Goal: Task Accomplishment & Management: Manage account settings

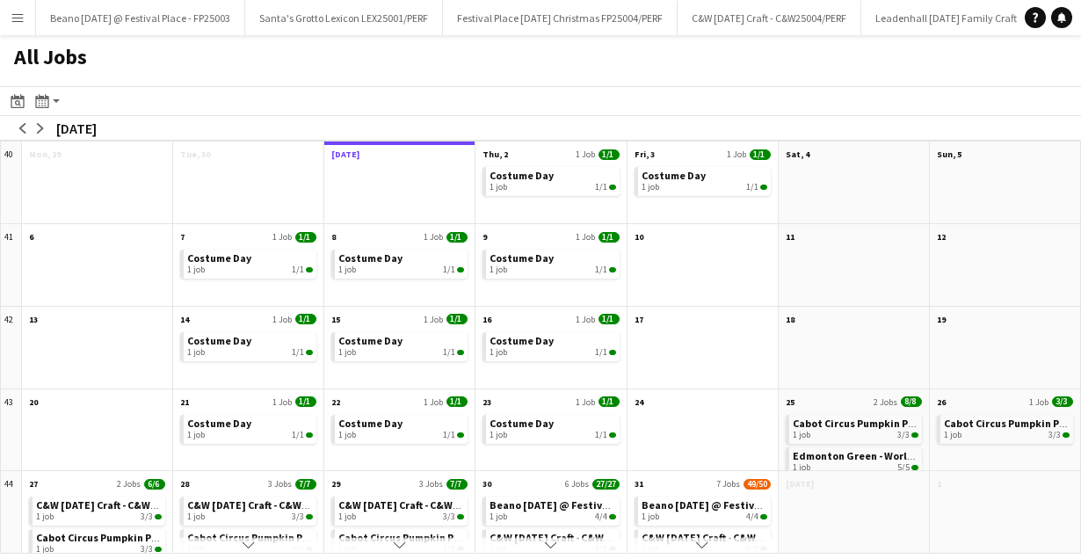
scroll to position [0, 185]
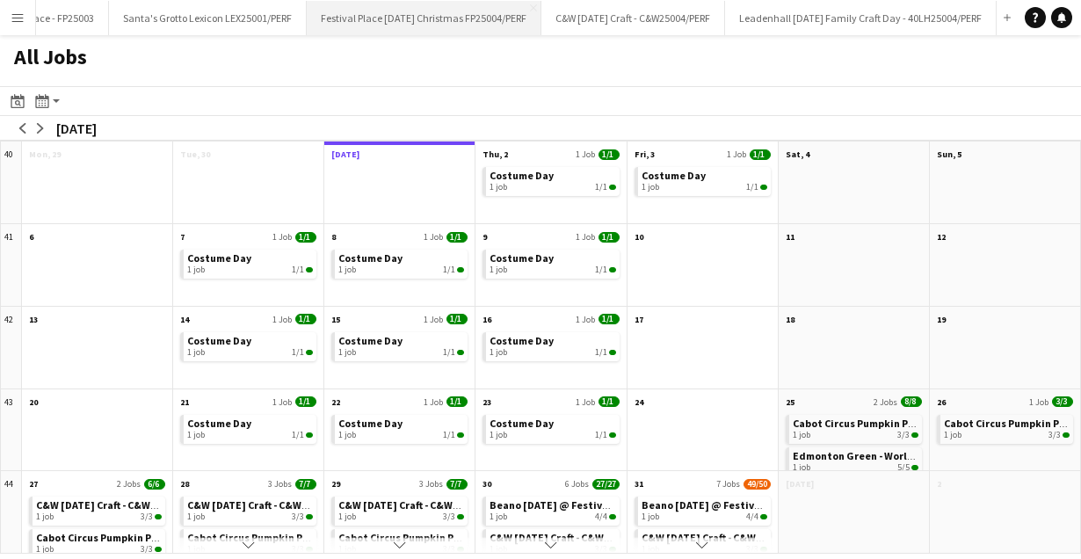
click at [362, 16] on button "Festival Place [DATE] Christmas FP25004/PERF Close" at bounding box center [424, 18] width 235 height 34
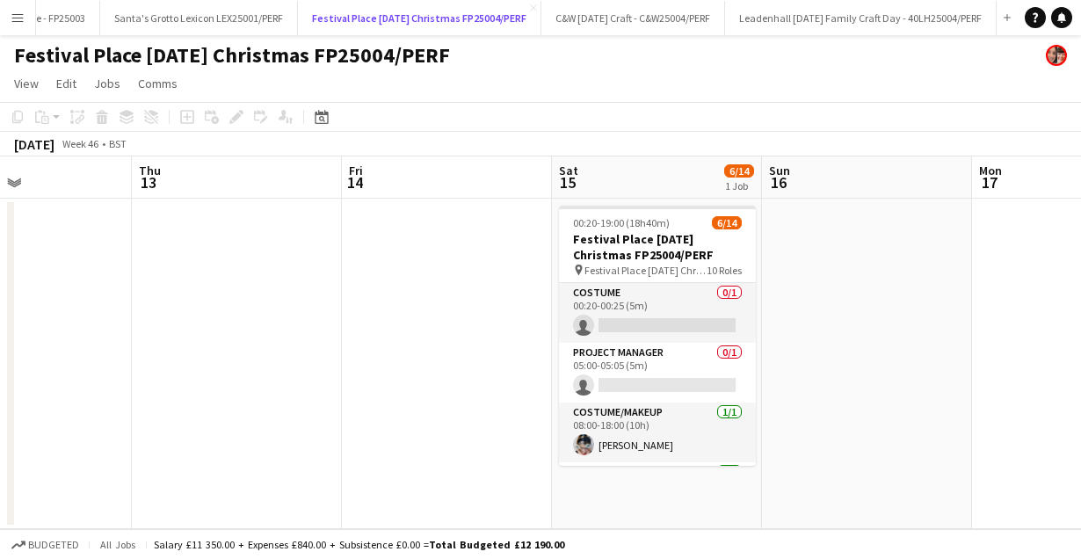
scroll to position [0, 519]
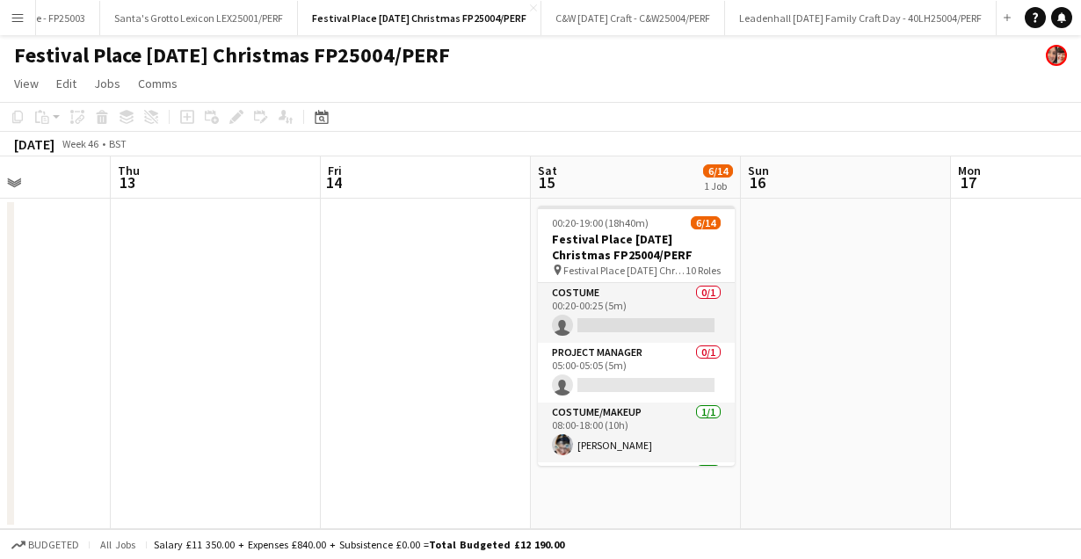
click at [647, 264] on span "Festival Place [DATE] Christmas FP25004/PERF" at bounding box center [624, 270] width 122 height 13
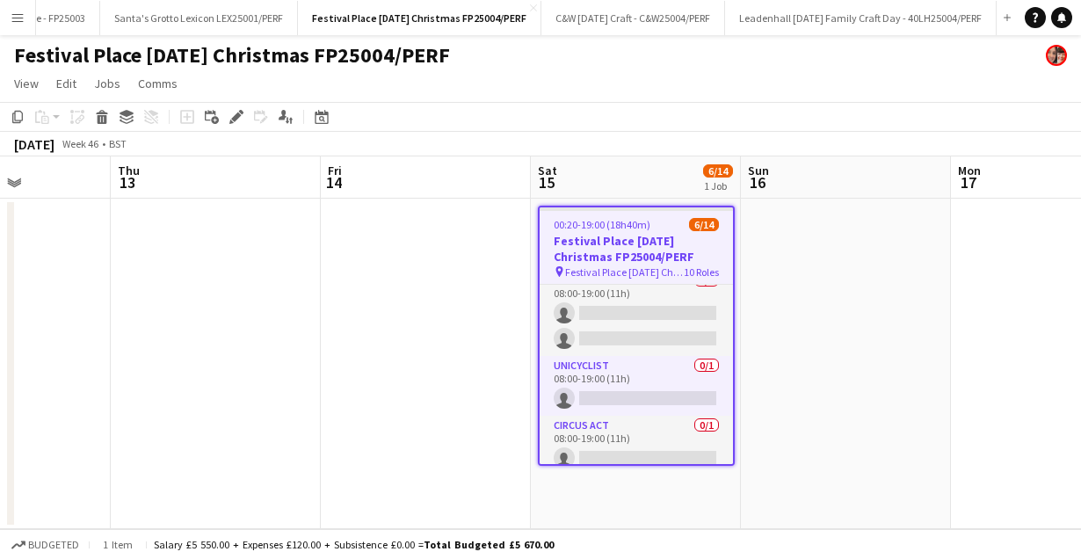
scroll to position [520, 0]
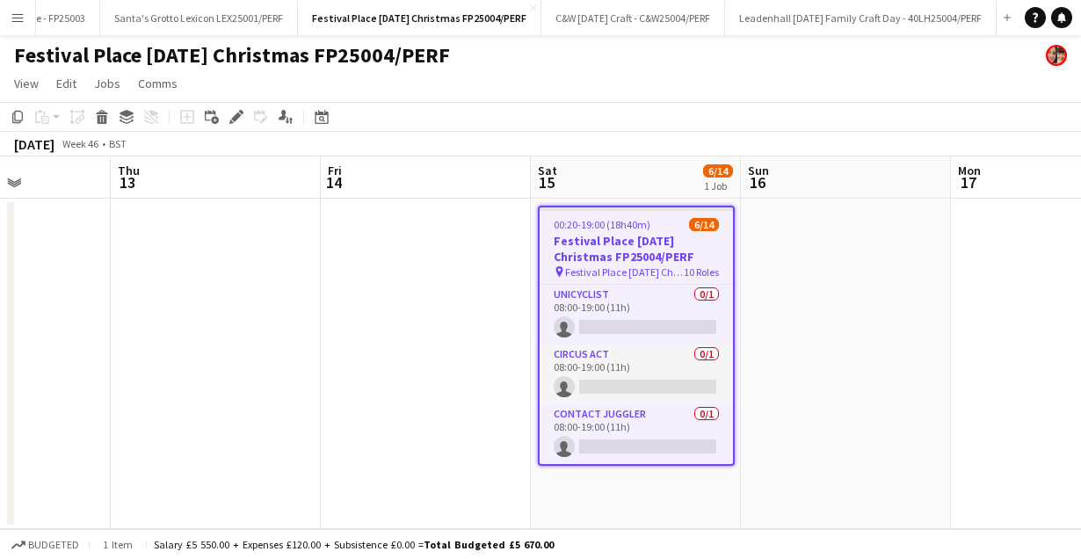
click at [614, 233] on h3 "Festival Place [DATE] Christmas FP25004/PERF" at bounding box center [636, 249] width 193 height 32
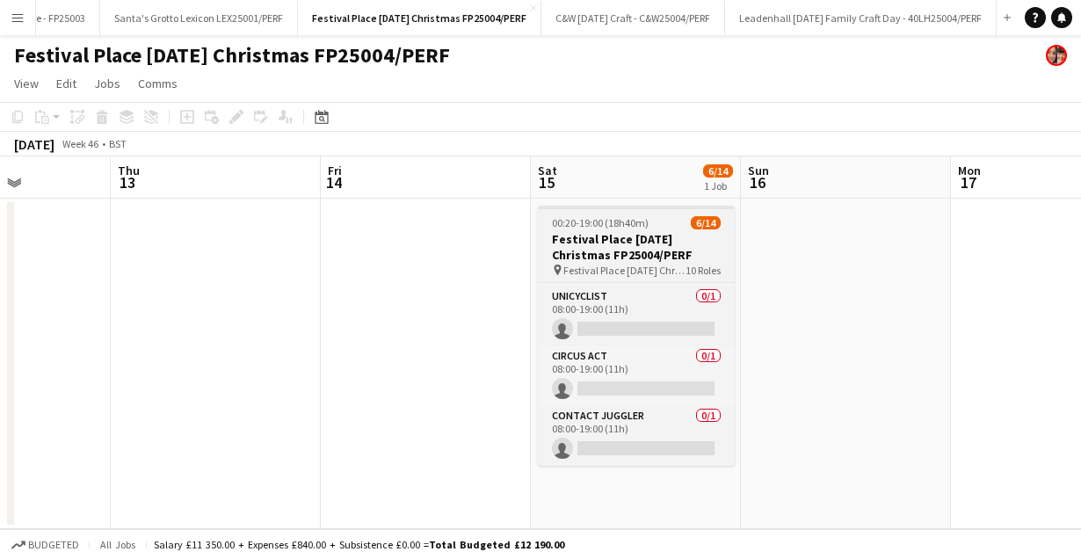
click at [614, 232] on h3 "Festival Place [DATE] Christmas FP25004/PERF" at bounding box center [636, 247] width 197 height 32
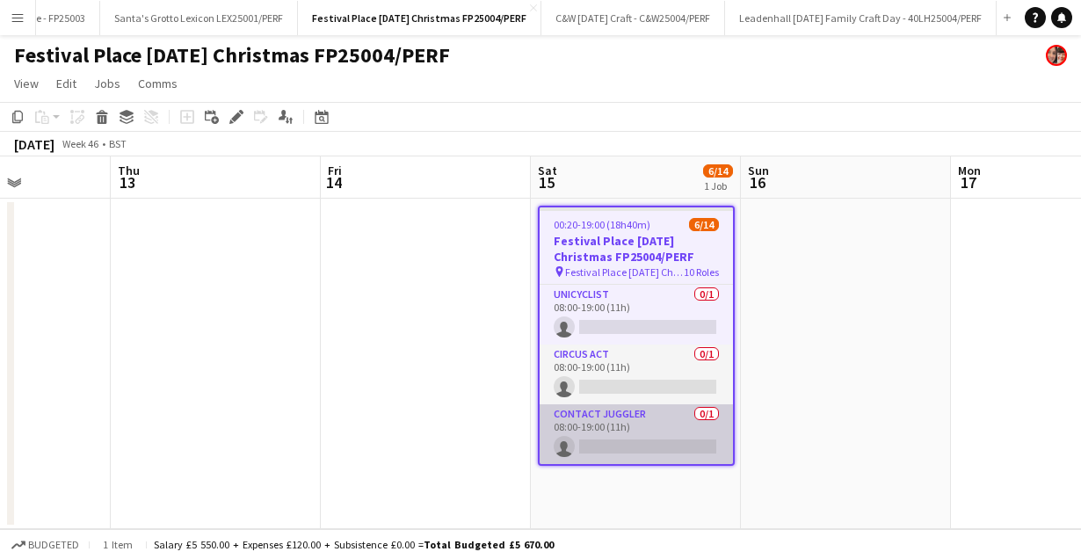
click at [602, 447] on app-card-role "contact juggler 0/1 08:00-19:00 (11h) single-neutral-actions" at bounding box center [636, 434] width 193 height 60
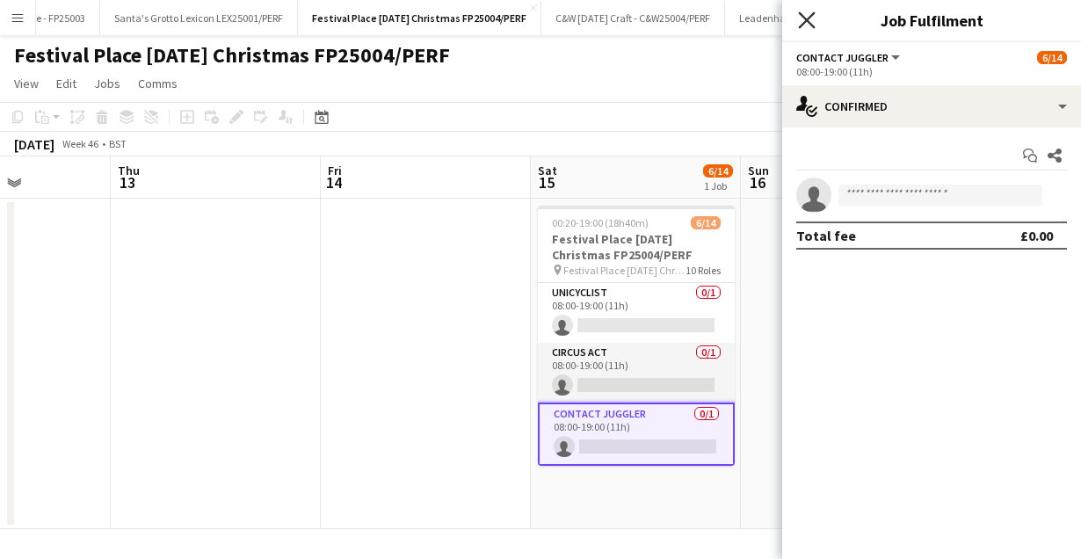
click at [804, 18] on icon at bounding box center [806, 19] width 17 height 17
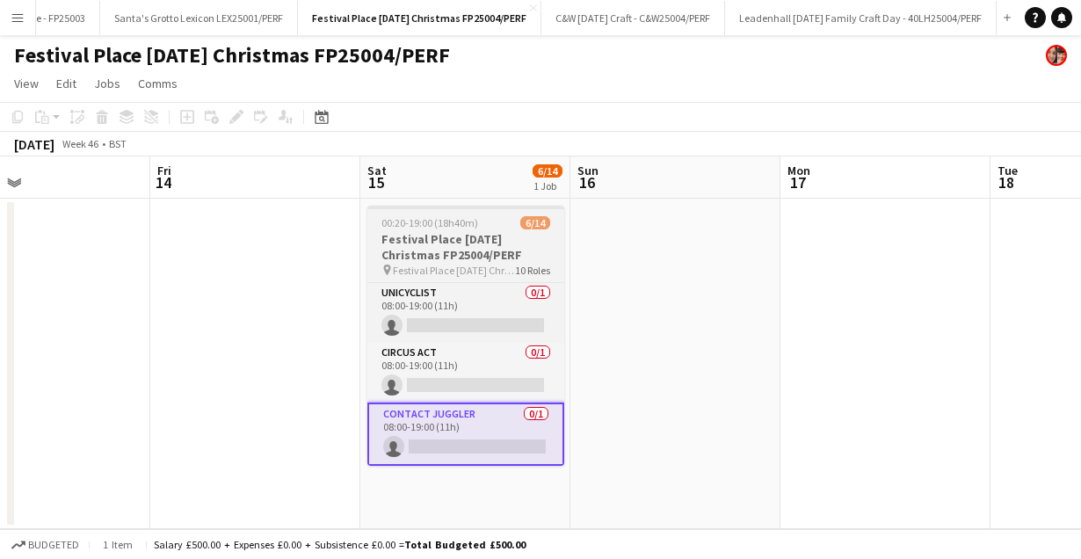
click at [414, 240] on h3 "Festival Place [DATE] Christmas FP25004/PERF" at bounding box center [465, 247] width 197 height 32
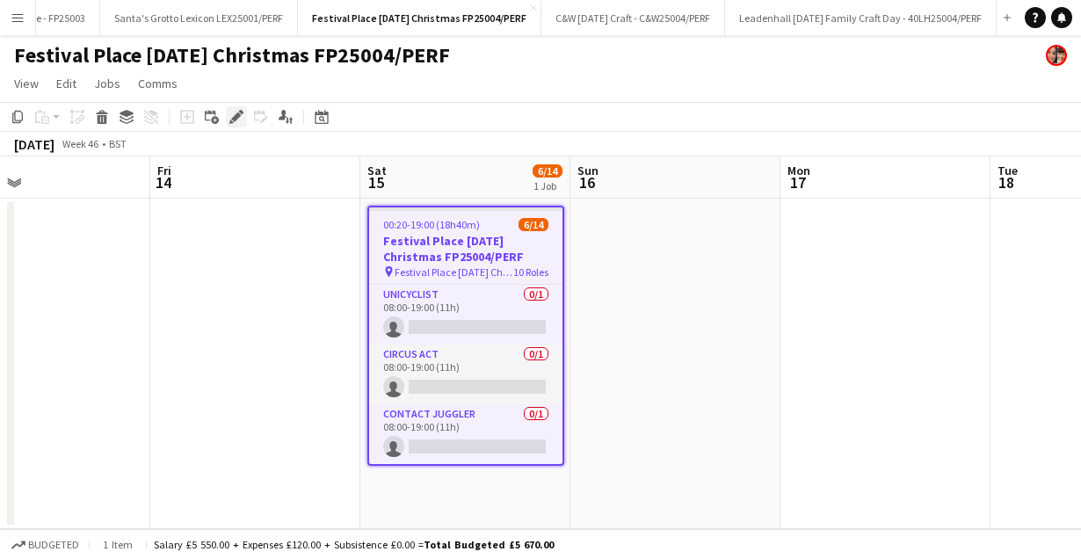
click at [243, 117] on icon "Edit" at bounding box center [236, 117] width 14 height 14
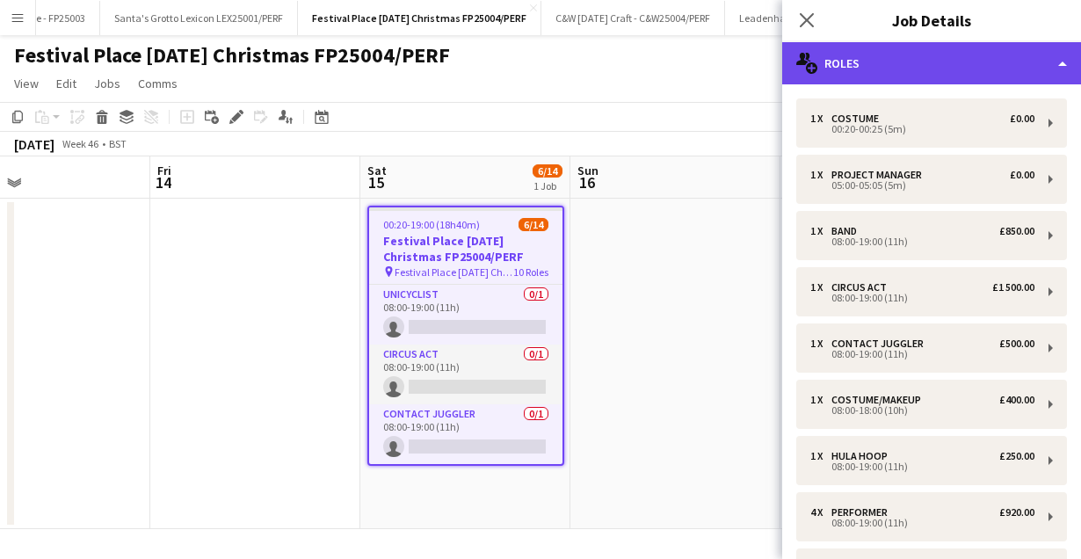
click at [1060, 66] on div "multiple-users-add Roles" at bounding box center [931, 63] width 299 height 42
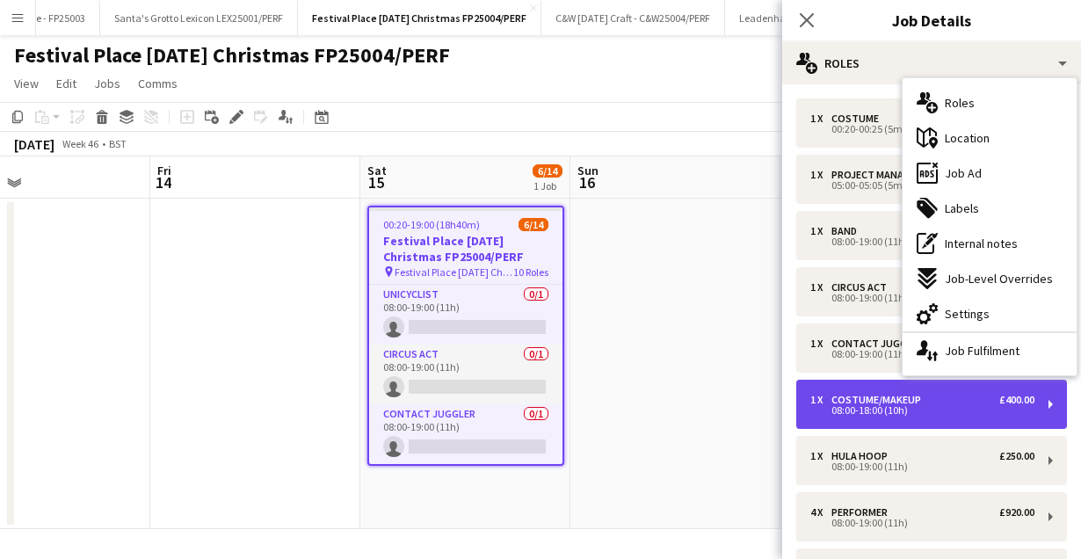
click at [873, 428] on div "1 x Costume/Makeup £400.00 08:00-18:00 (10h)" at bounding box center [931, 404] width 271 height 49
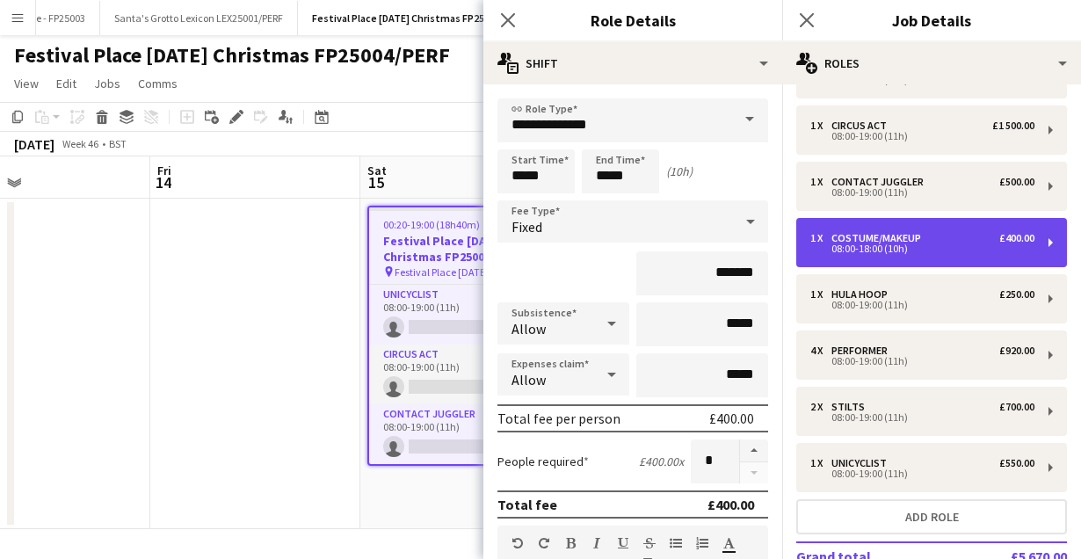
scroll to position [142, 0]
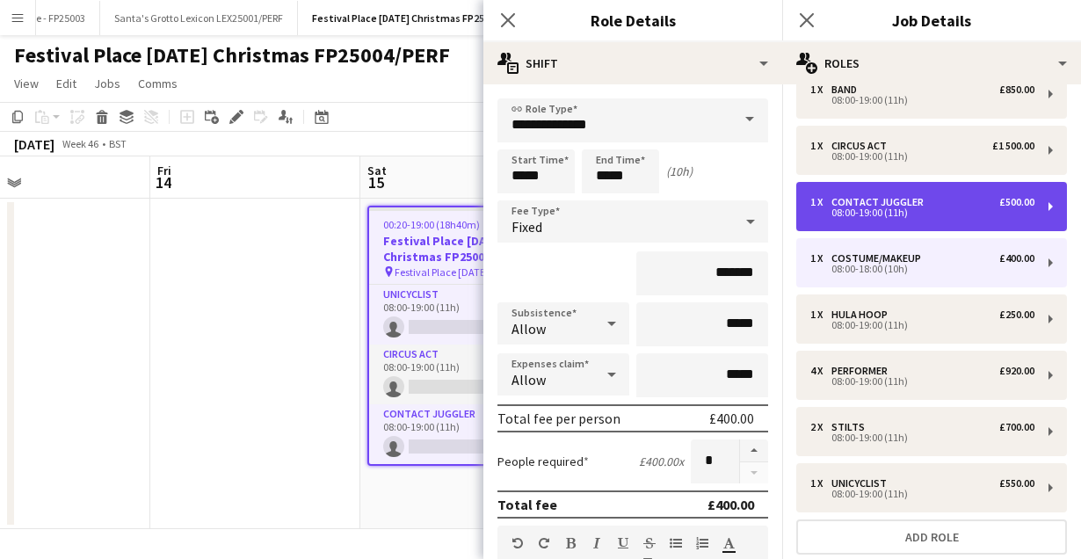
click at [929, 219] on div "1 x contact juggler £500.00 08:00-19:00 (11h)" at bounding box center [931, 206] width 271 height 49
type input "**********"
type input "*****"
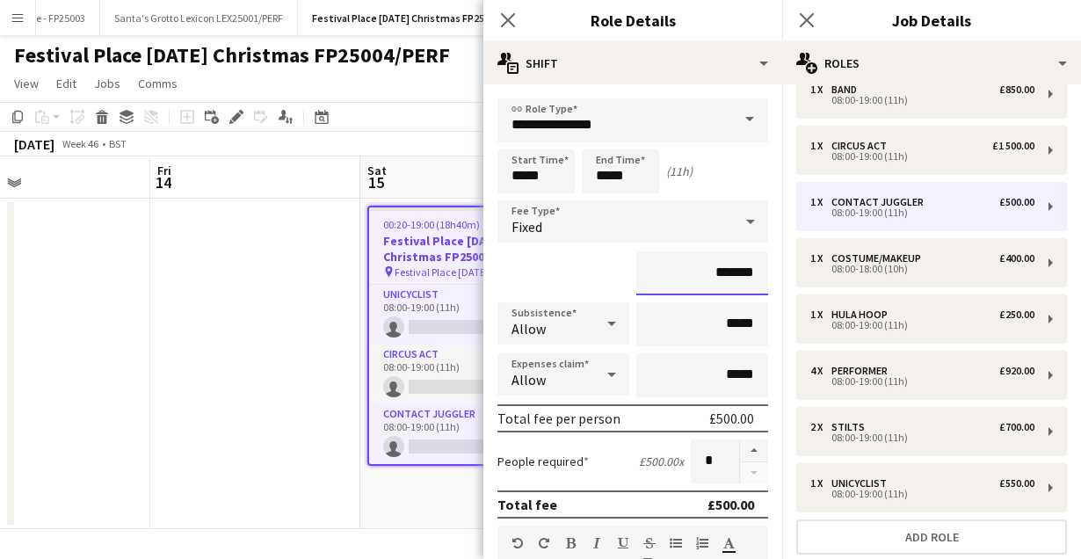
click at [730, 265] on input "*******" at bounding box center [702, 273] width 132 height 44
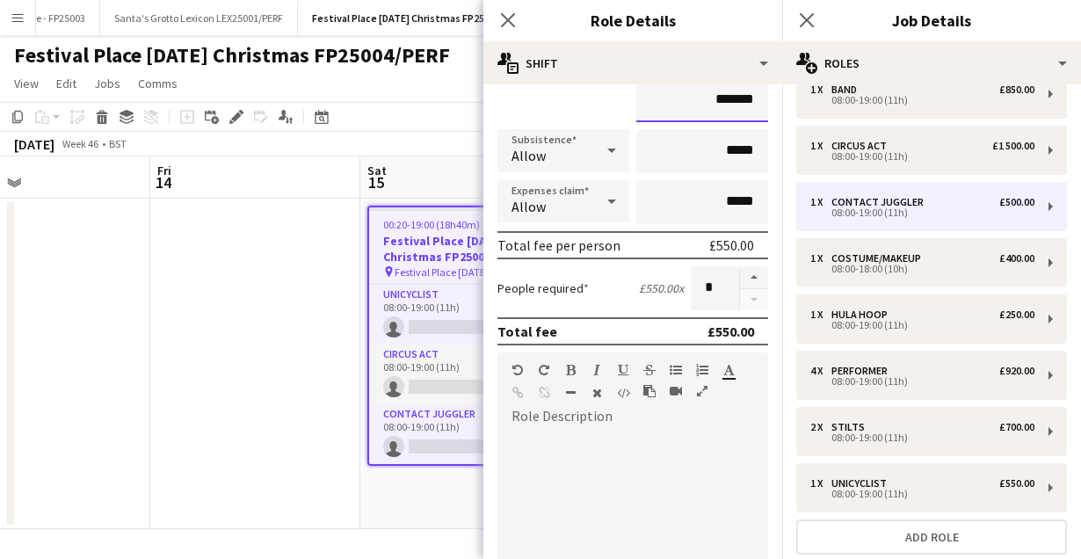
scroll to position [218, 0]
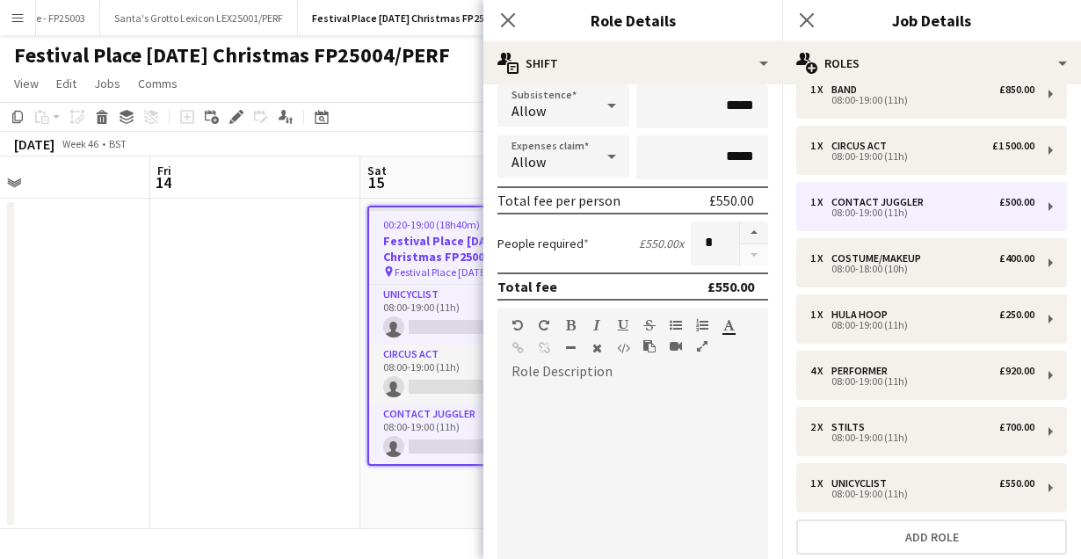
type input "*******"
click at [621, 393] on div at bounding box center [633, 491] width 271 height 211
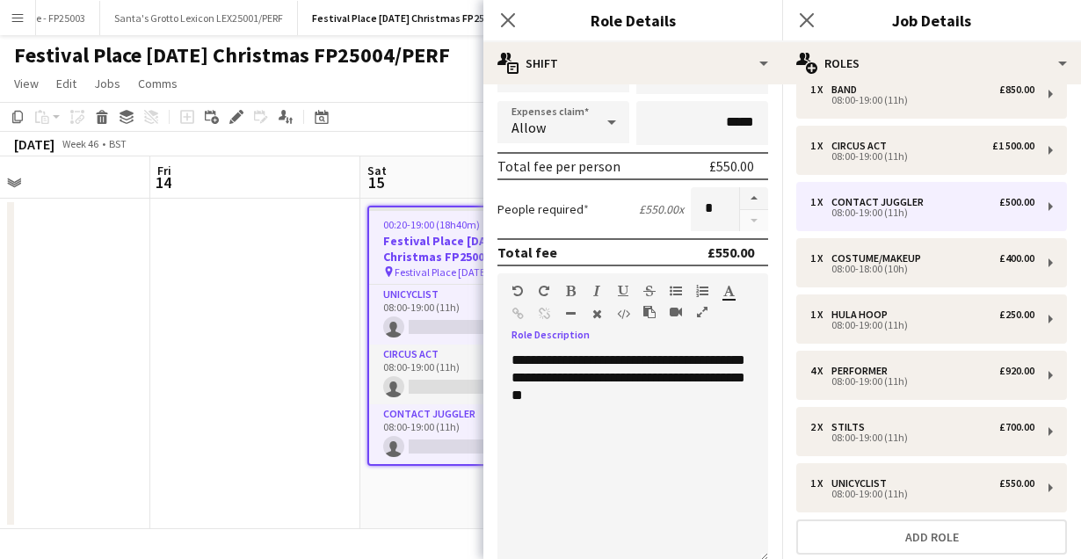
click at [556, 374] on div "**********" at bounding box center [633, 457] width 271 height 211
click at [802, 17] on icon "Close pop-in" at bounding box center [806, 19] width 17 height 17
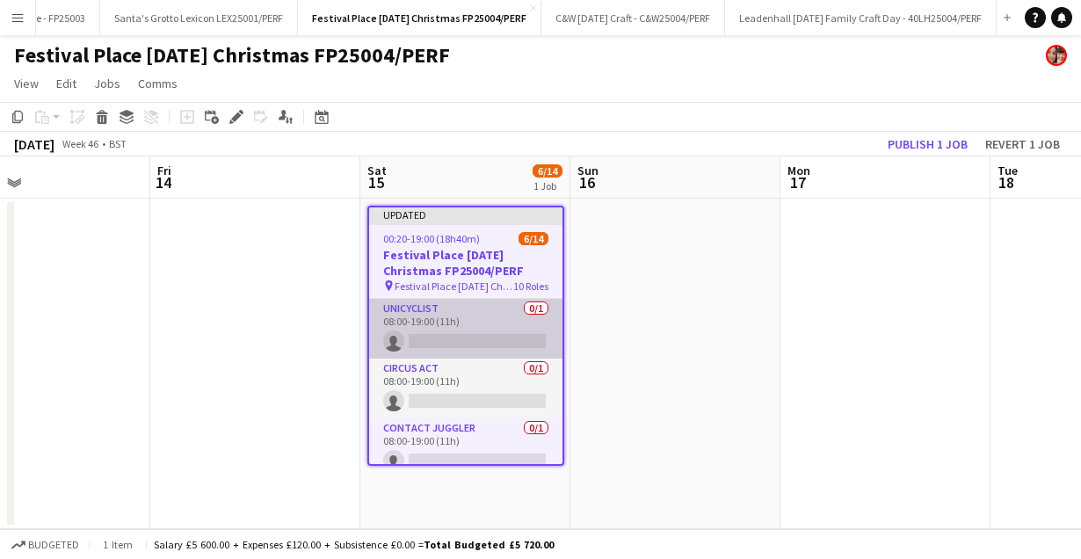
scroll to position [534, 0]
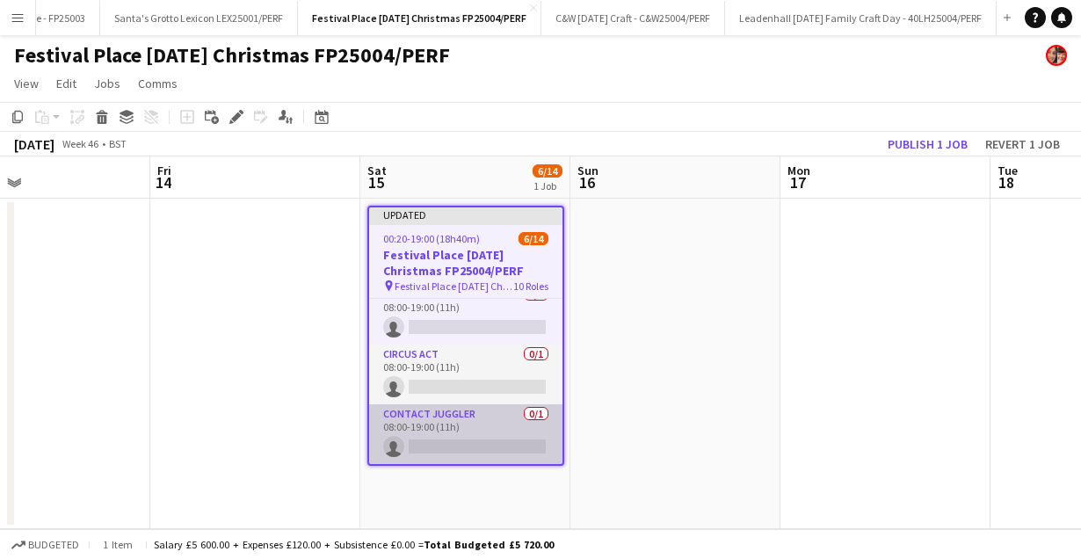
click at [455, 411] on app-card-role "contact juggler 0/1 08:00-19:00 (11h) single-neutral-actions" at bounding box center [465, 434] width 193 height 60
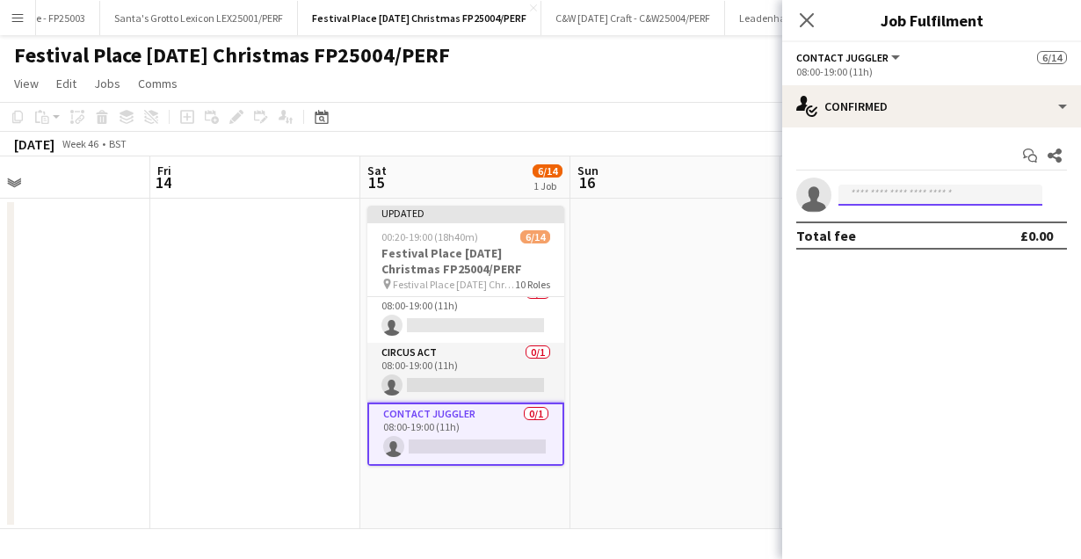
click at [872, 194] on input at bounding box center [941, 195] width 204 height 21
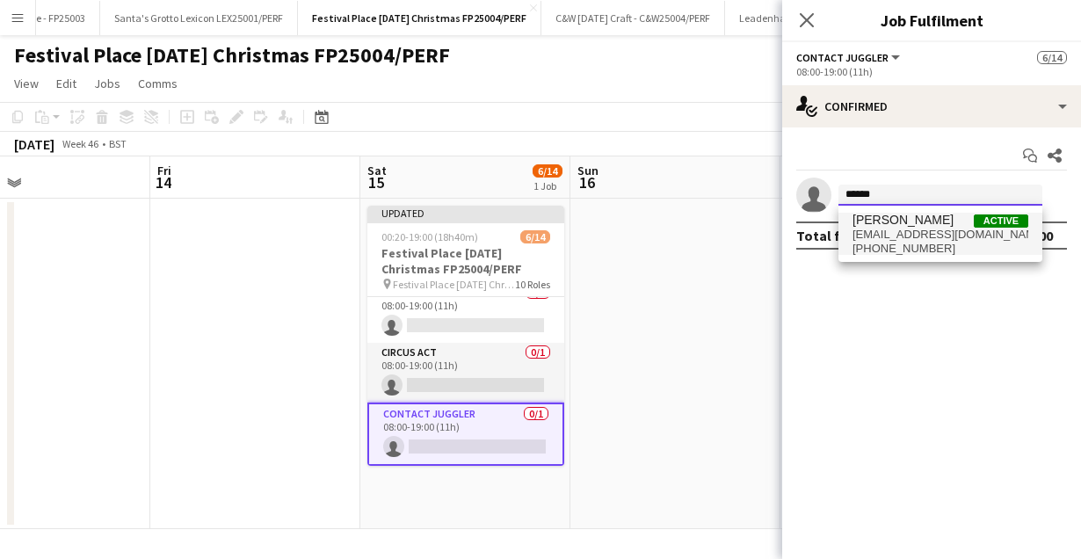
type input "******"
click at [930, 222] on span "[PERSON_NAME]" at bounding box center [903, 220] width 101 height 15
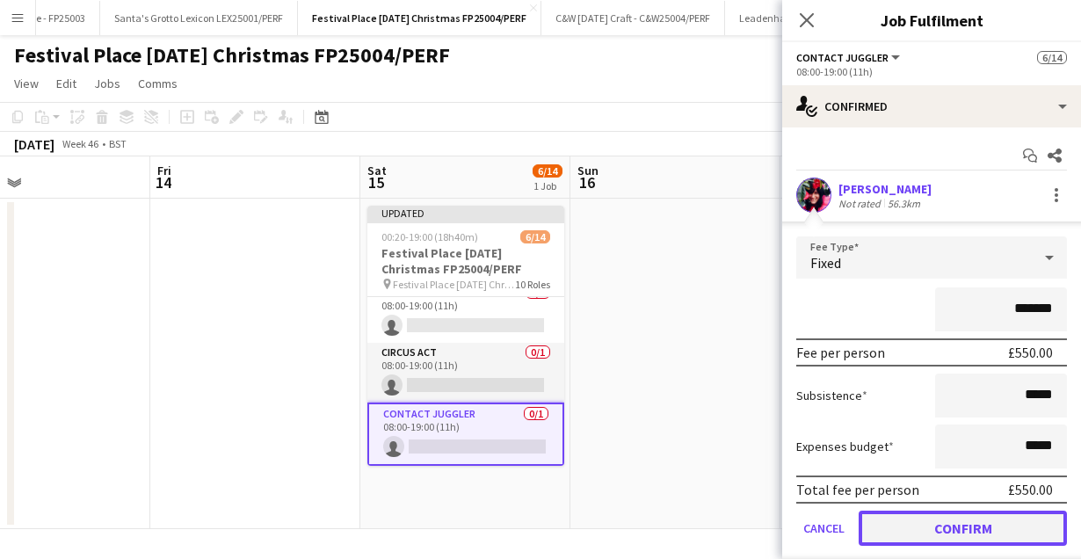
click at [946, 533] on button "Confirm" at bounding box center [963, 528] width 208 height 35
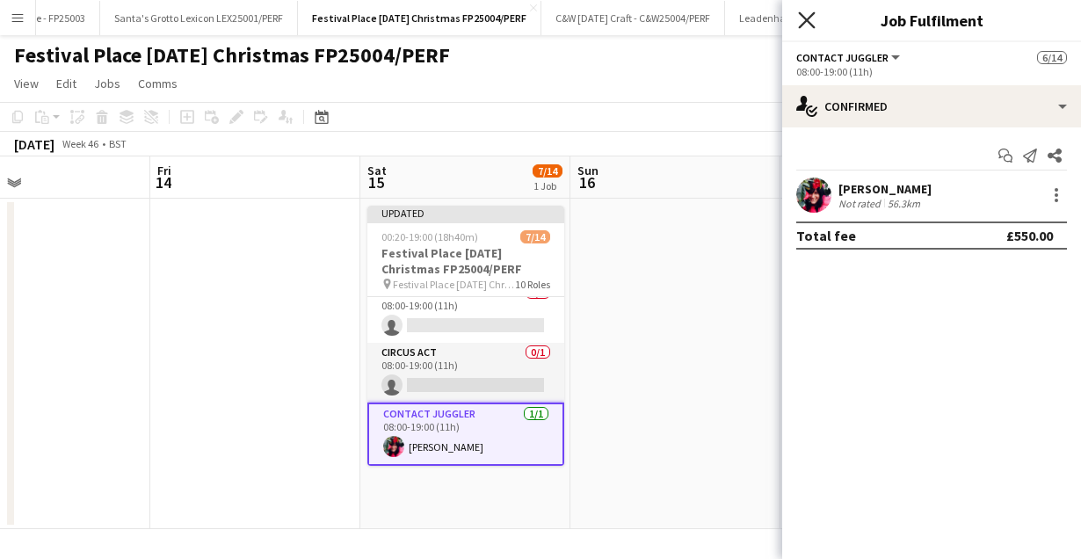
click at [809, 21] on icon at bounding box center [806, 19] width 17 height 17
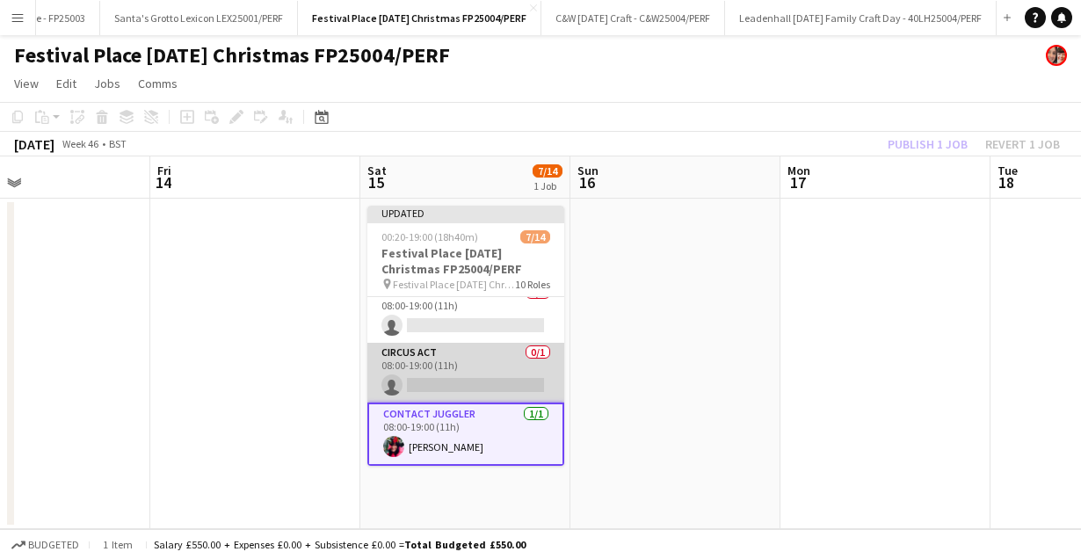
click at [412, 390] on app-card-role "circus act 0/1 08:00-19:00 (11h) single-neutral-actions" at bounding box center [465, 373] width 197 height 60
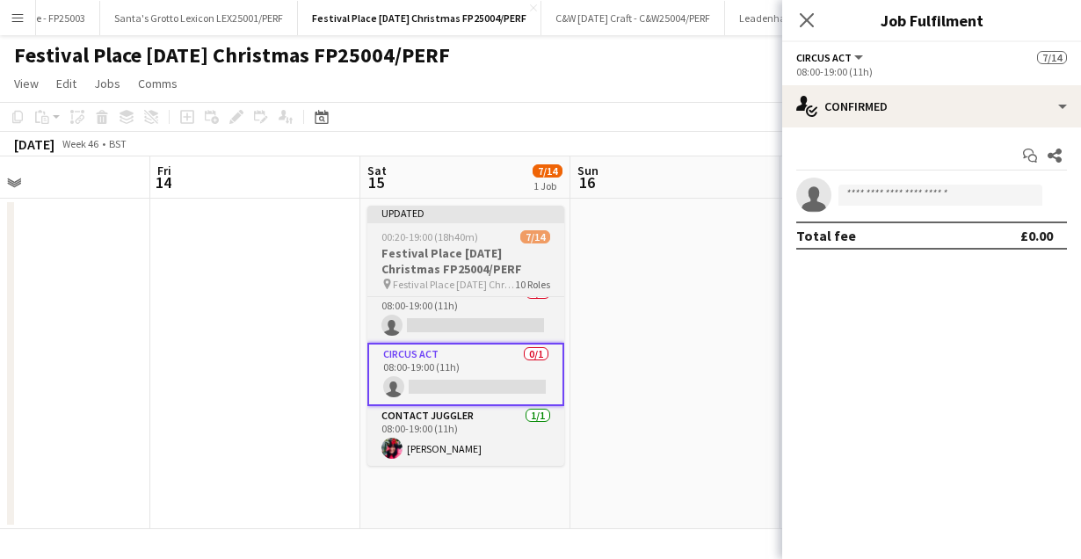
click at [428, 259] on h3 "Festival Place [DATE] Christmas FP25004/PERF" at bounding box center [465, 261] width 197 height 32
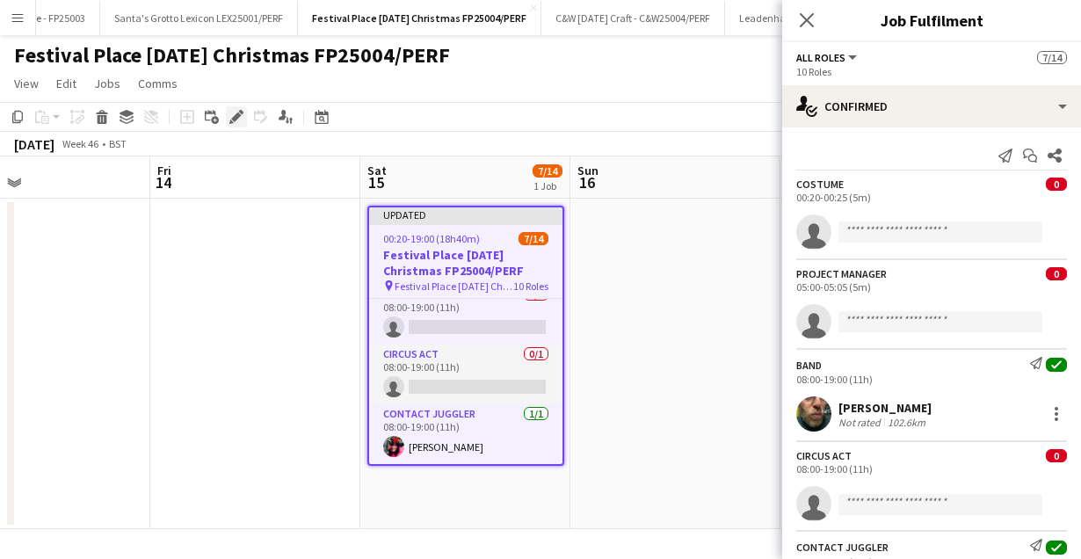
click at [235, 119] on icon at bounding box center [236, 118] width 10 height 10
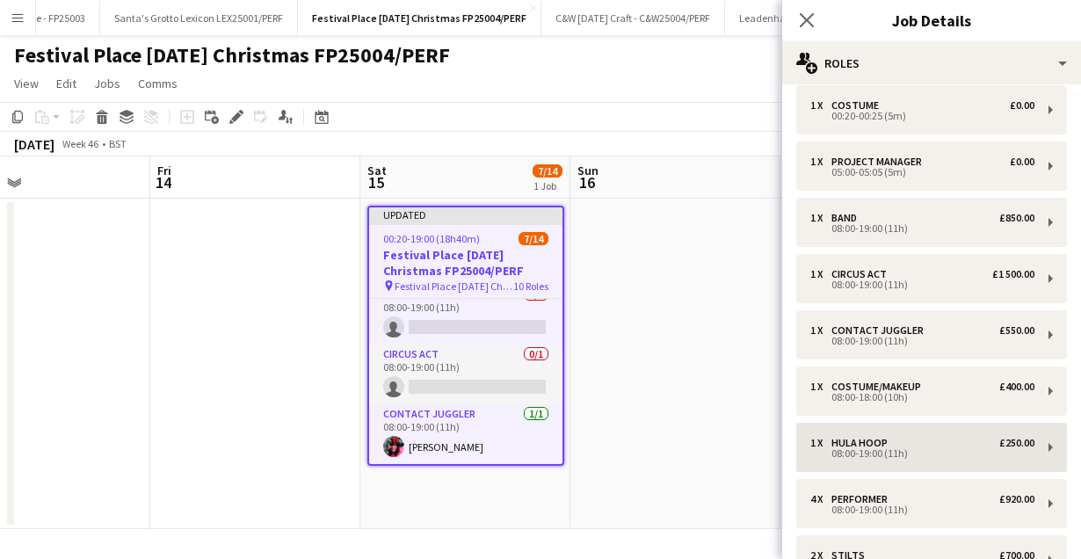
scroll to position [14, 0]
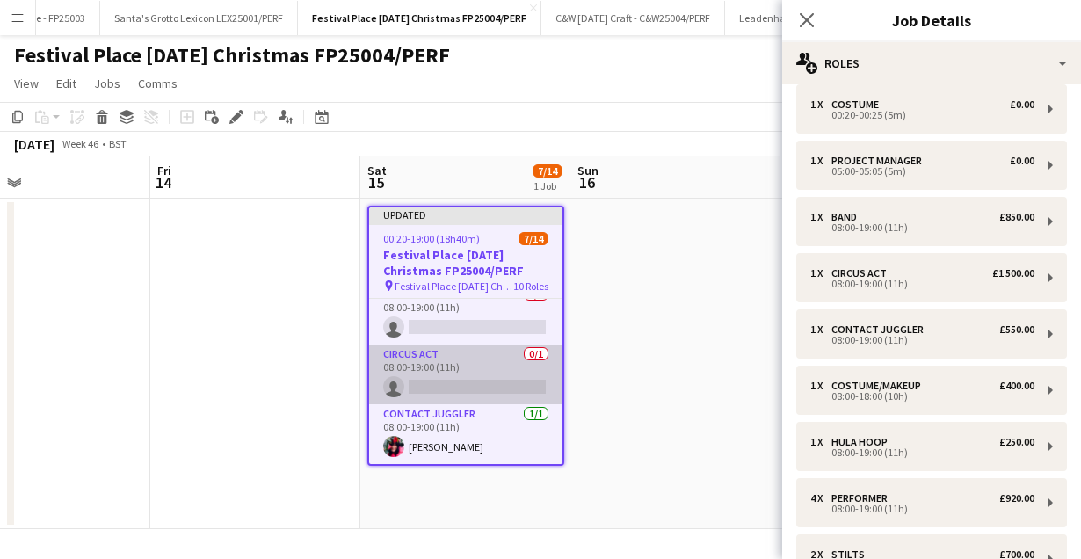
click at [433, 362] on app-card-role "circus act 0/1 08:00-19:00 (11h) single-neutral-actions" at bounding box center [465, 375] width 193 height 60
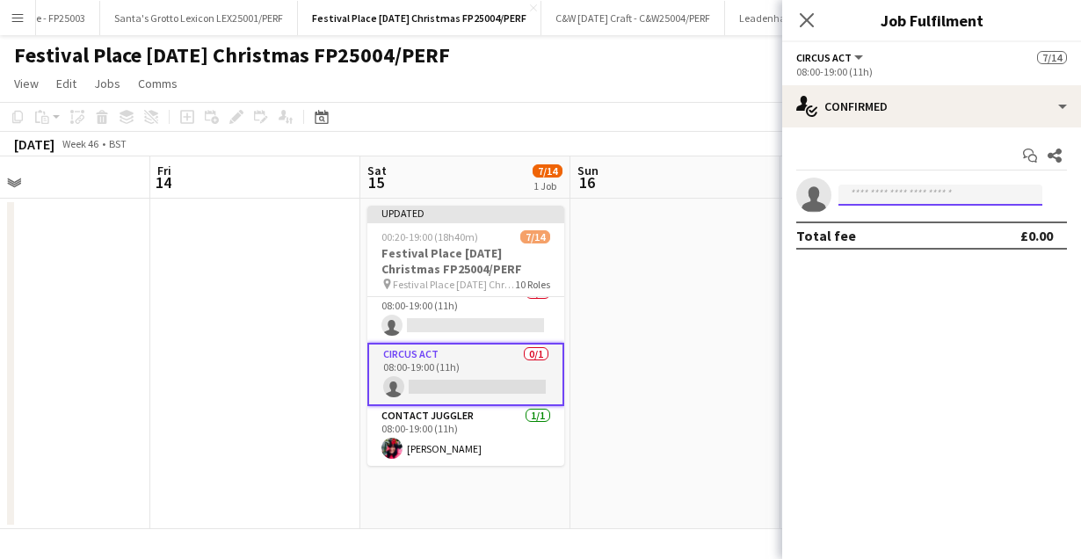
click at [879, 191] on input at bounding box center [941, 195] width 204 height 21
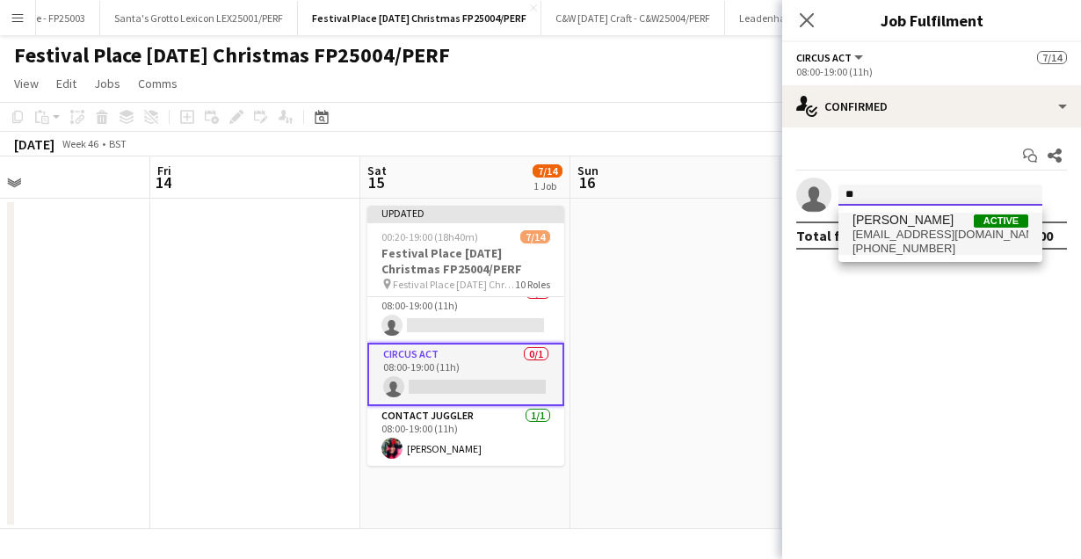
type input "*"
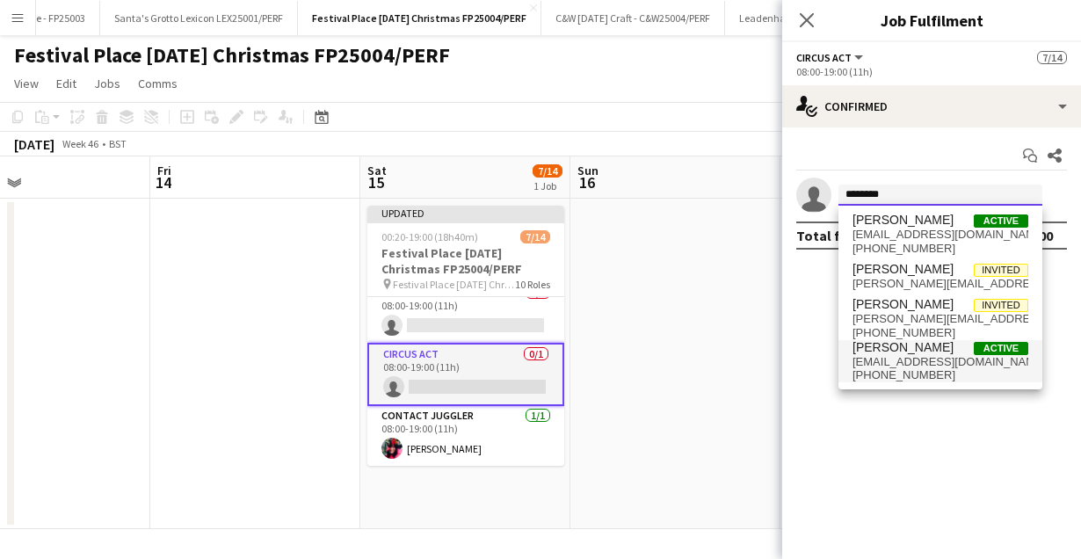
type input "********"
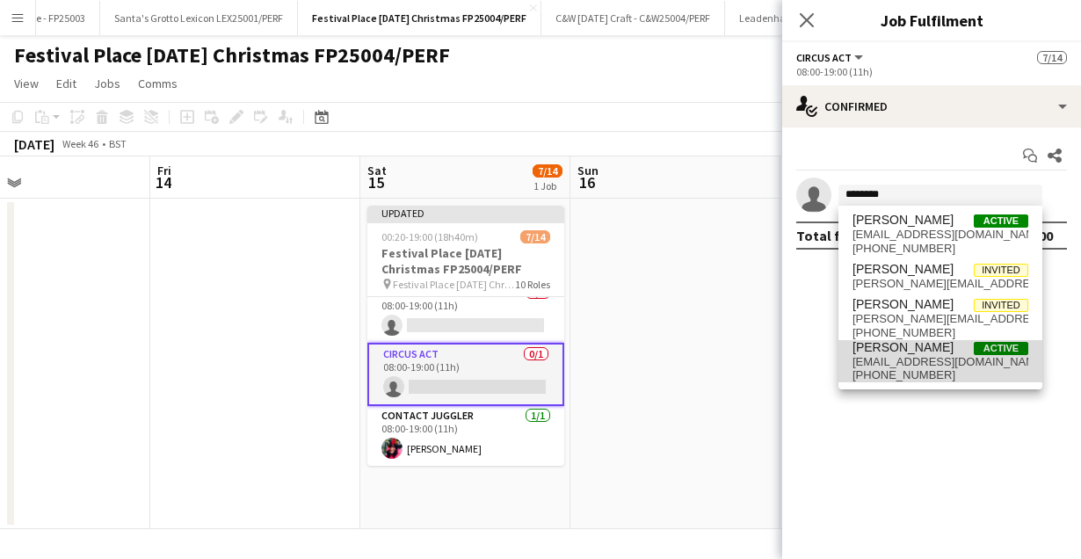
click at [899, 370] on span "[PHONE_NUMBER]" at bounding box center [941, 375] width 176 height 14
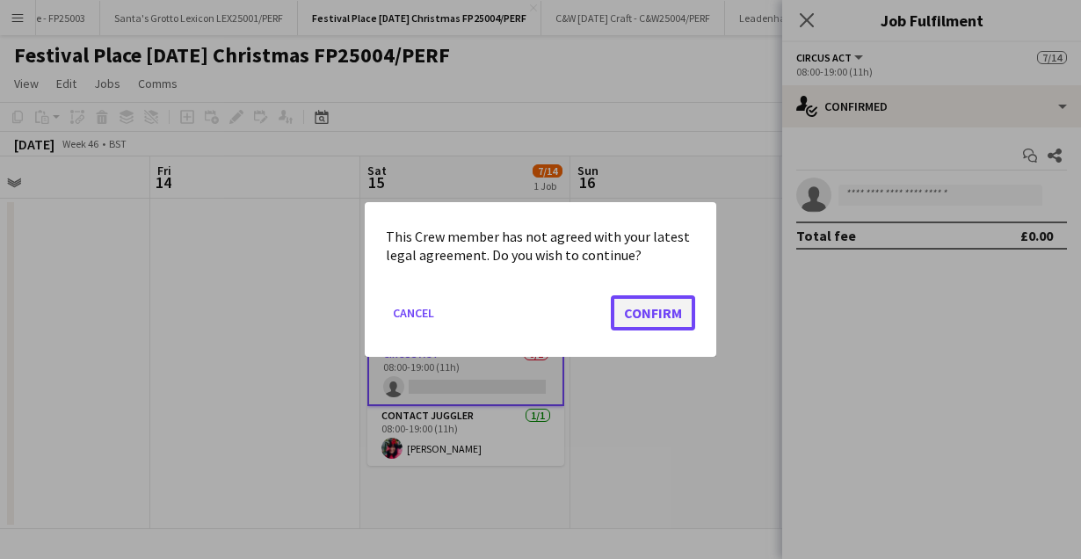
click at [659, 318] on button "Confirm" at bounding box center [653, 312] width 84 height 35
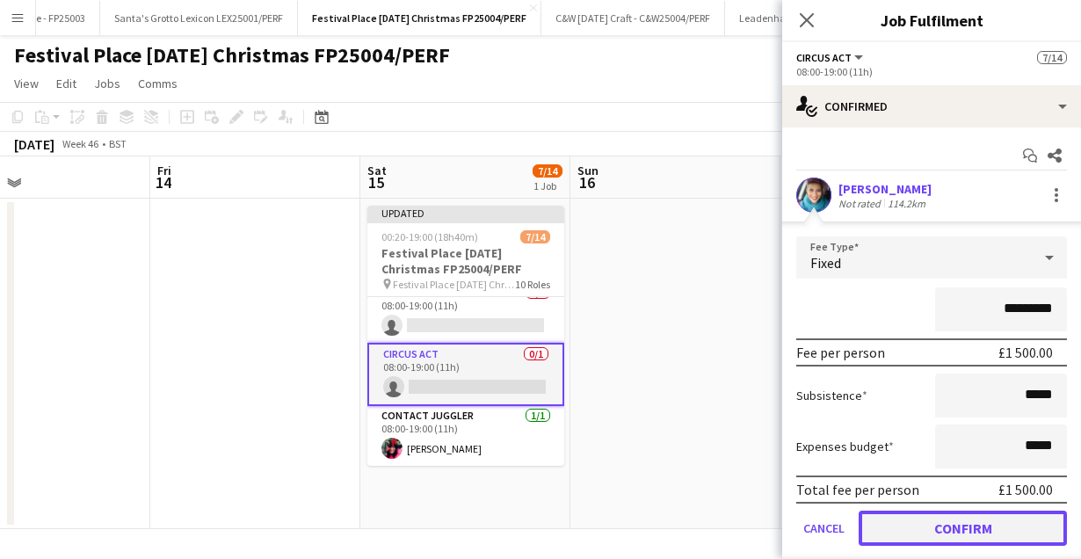
click at [947, 527] on button "Confirm" at bounding box center [963, 528] width 208 height 35
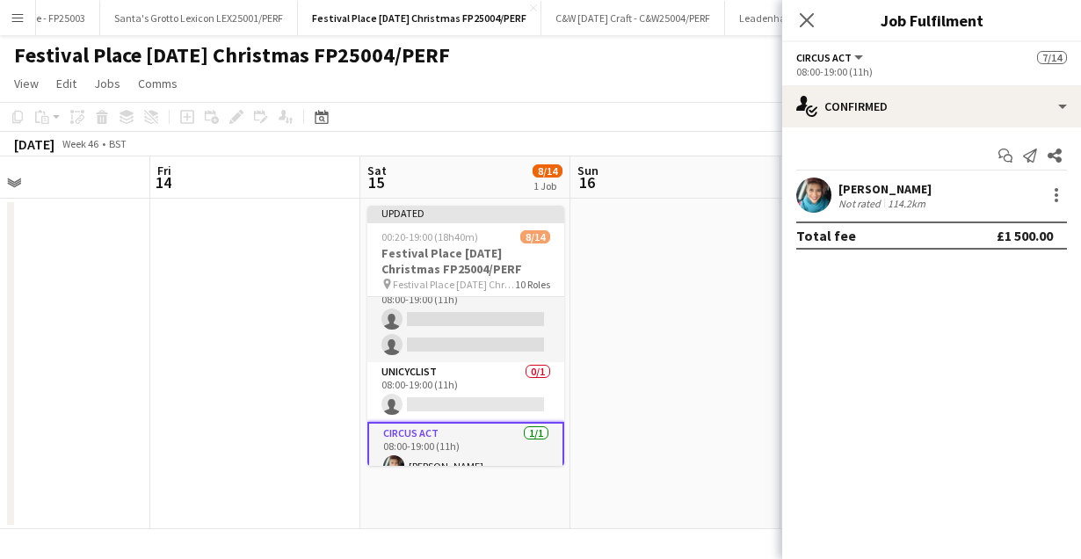
scroll to position [534, 0]
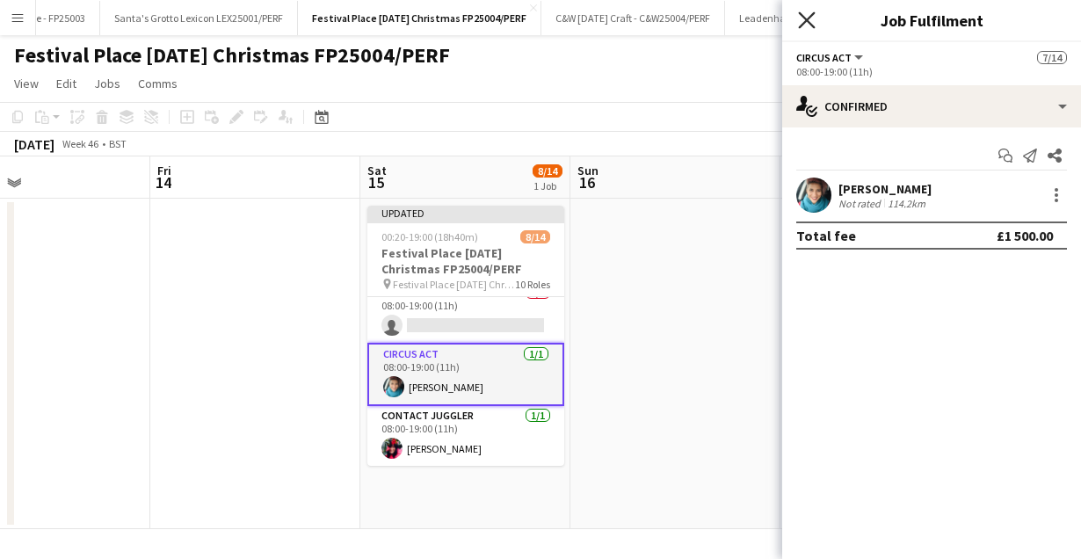
click at [803, 12] on icon "Close pop-in" at bounding box center [806, 19] width 17 height 17
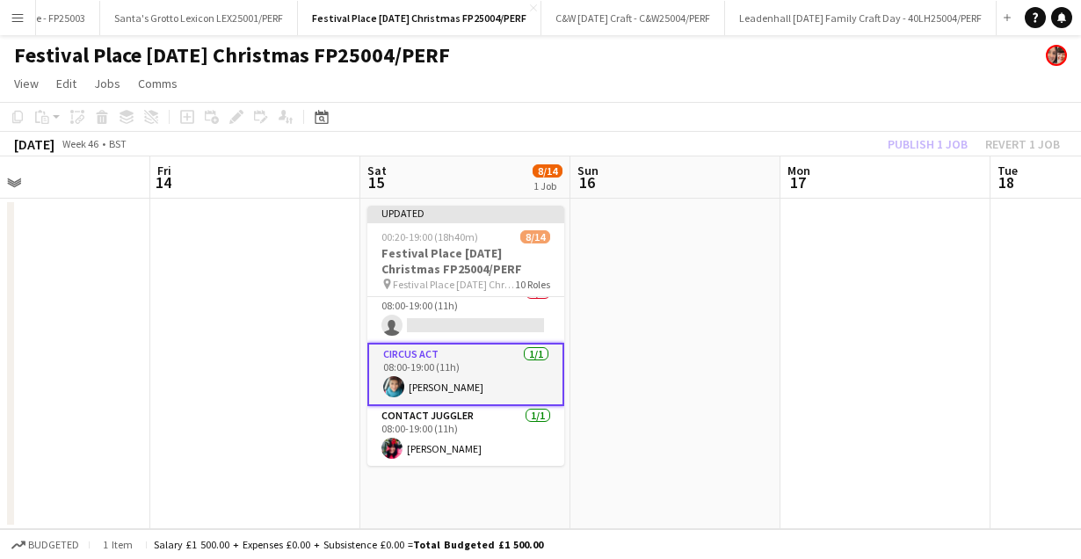
click at [955, 142] on div "Publish 1 job Revert 1 job" at bounding box center [974, 144] width 214 height 23
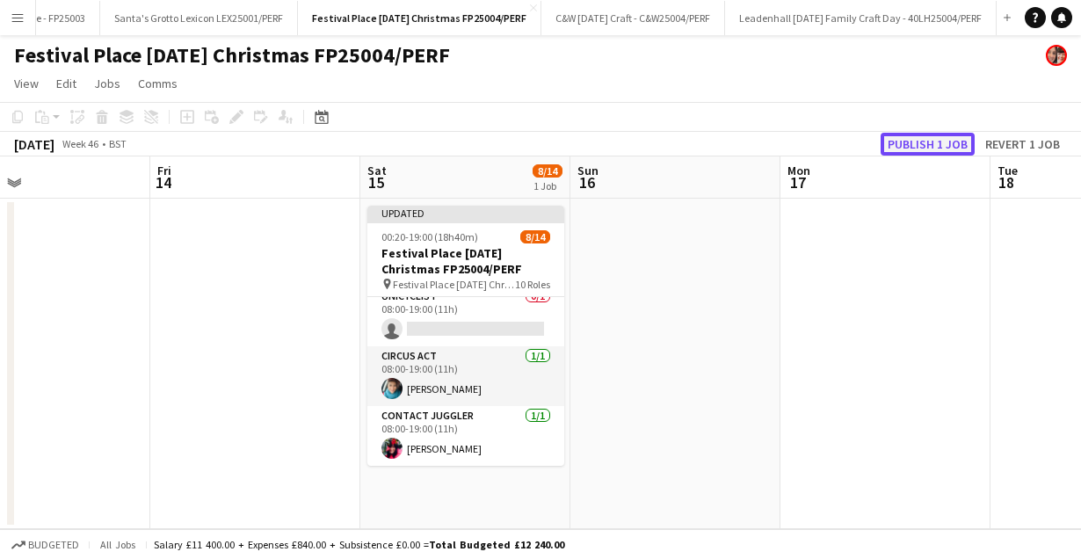
click at [954, 142] on button "Publish 1 job" at bounding box center [928, 144] width 94 height 23
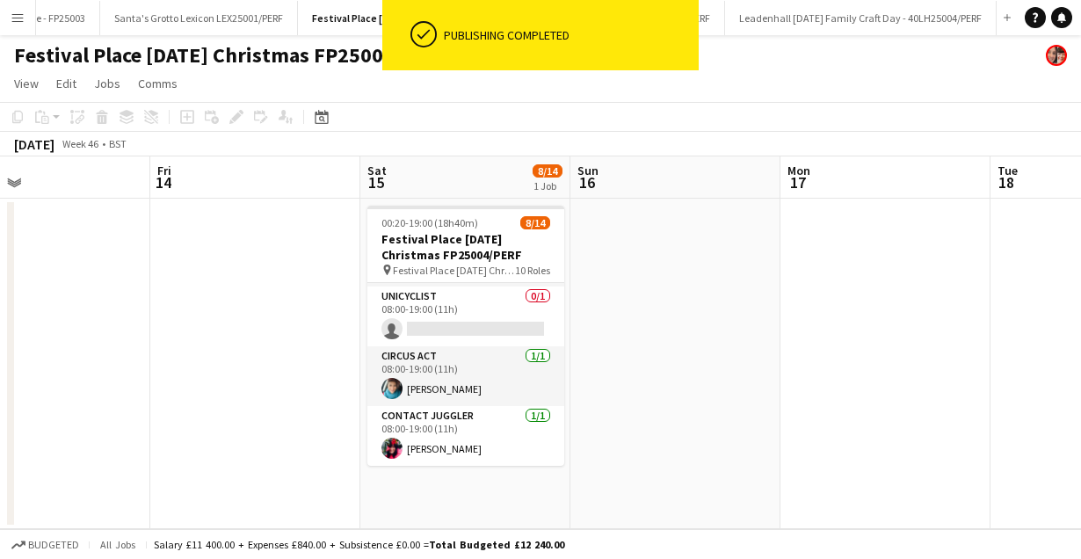
scroll to position [517, 0]
